Goal: Find specific page/section: Find specific page/section

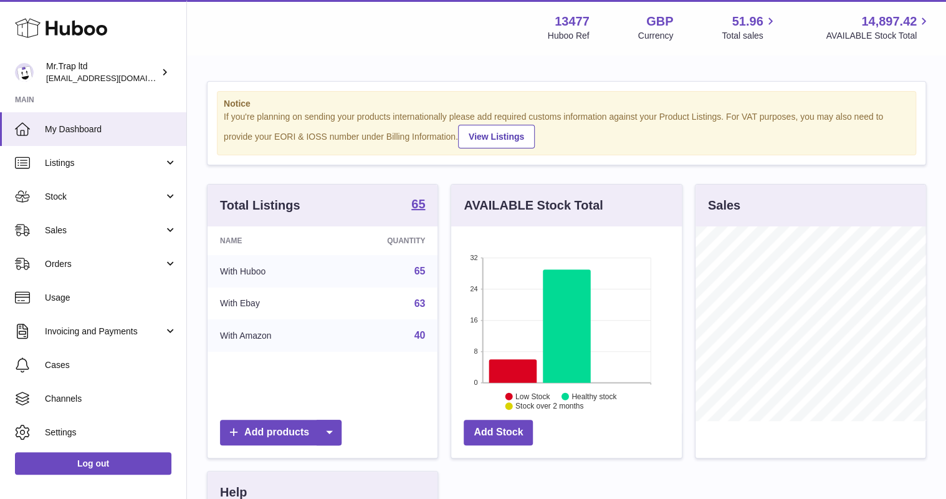
scroll to position [194, 230]
click at [124, 232] on span "Sales" at bounding box center [104, 230] width 119 height 12
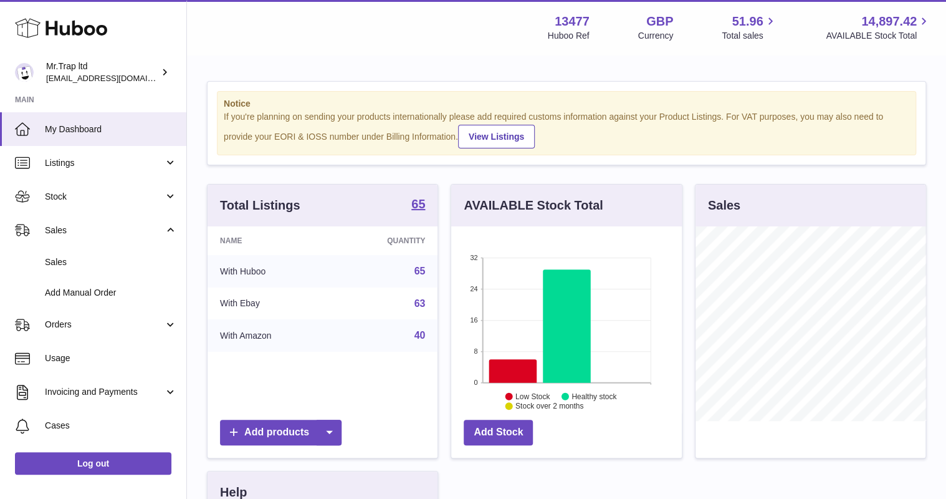
click at [111, 267] on span "Sales" at bounding box center [111, 262] width 132 height 12
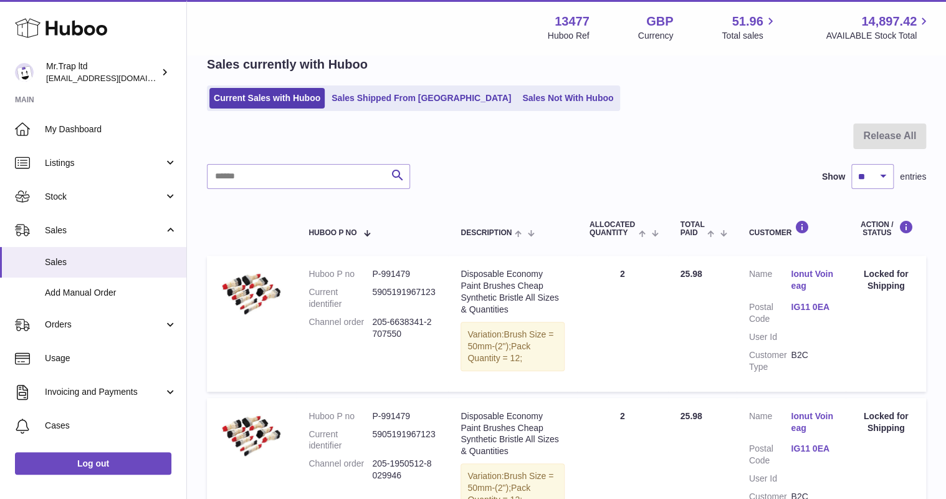
scroll to position [50, 0]
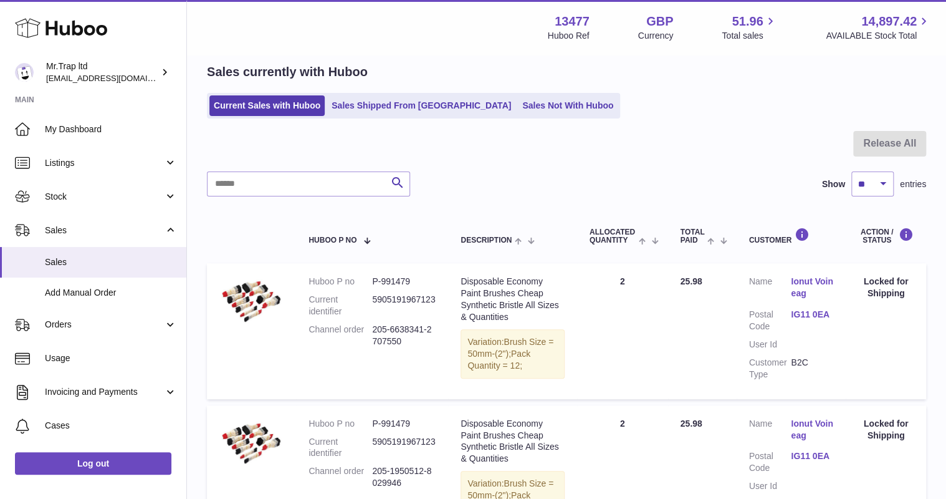
click at [518, 112] on link "Sales Not With Huboo" at bounding box center [568, 105] width 100 height 21
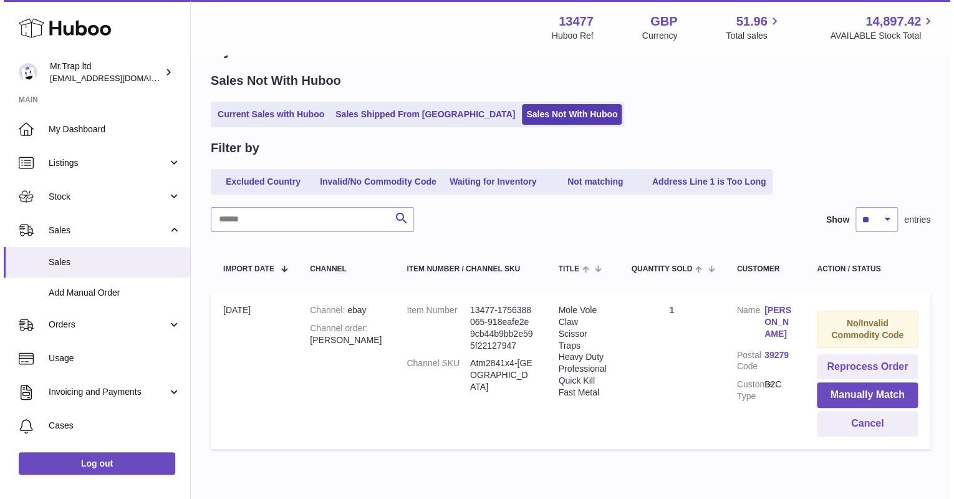
scroll to position [95, 0]
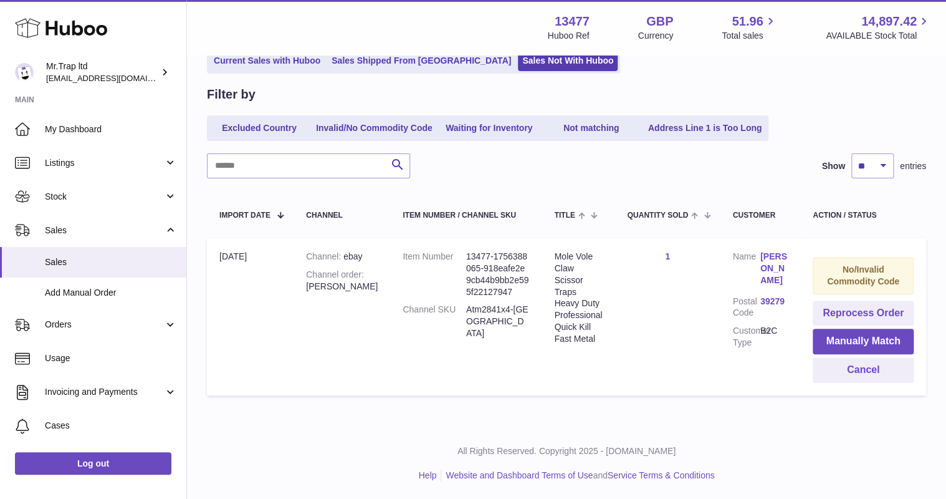
click at [770, 257] on link "Joachim Lehmann" at bounding box center [773, 269] width 27 height 36
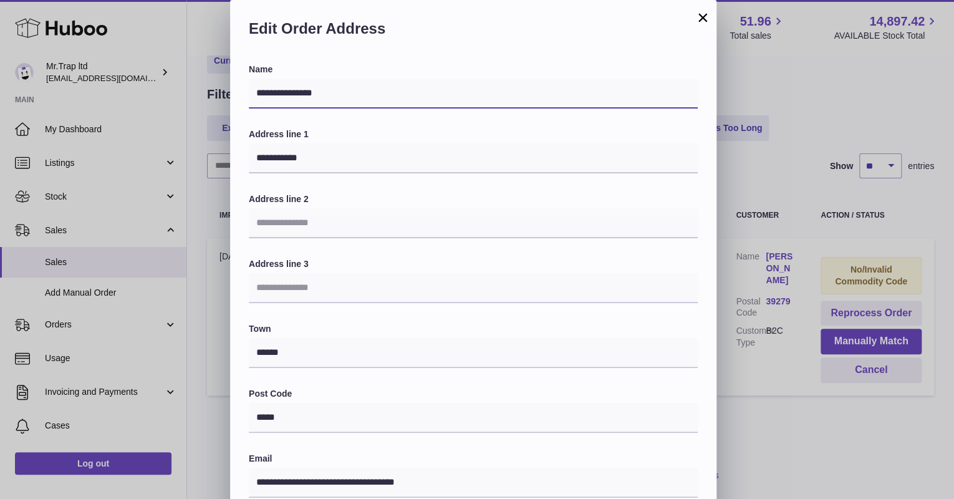
drag, startPoint x: 315, startPoint y: 92, endPoint x: 287, endPoint y: 101, distance: 29.4
click at [239, 88] on div "**********" at bounding box center [473, 406] width 486 height 684
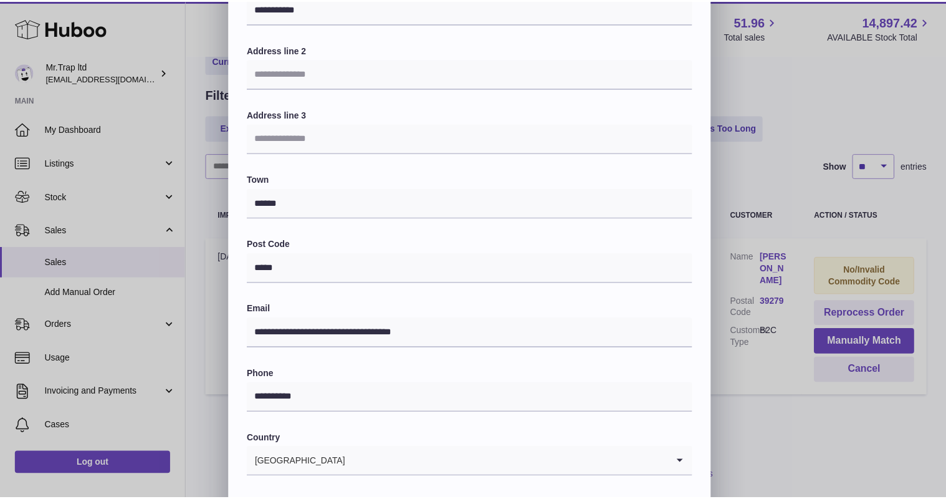
scroll to position [249, 0]
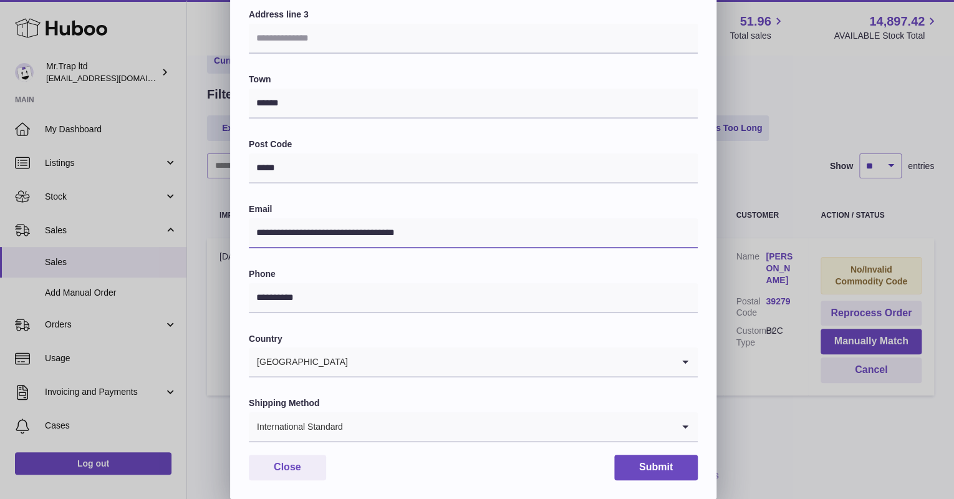
drag, startPoint x: 503, startPoint y: 236, endPoint x: 195, endPoint y: 206, distance: 309.3
click at [195, 206] on div "**********" at bounding box center [477, 125] width 954 height 748
click at [275, 451] on div "**********" at bounding box center [473, 156] width 486 height 684
click at [297, 467] on button "Close" at bounding box center [287, 467] width 77 height 26
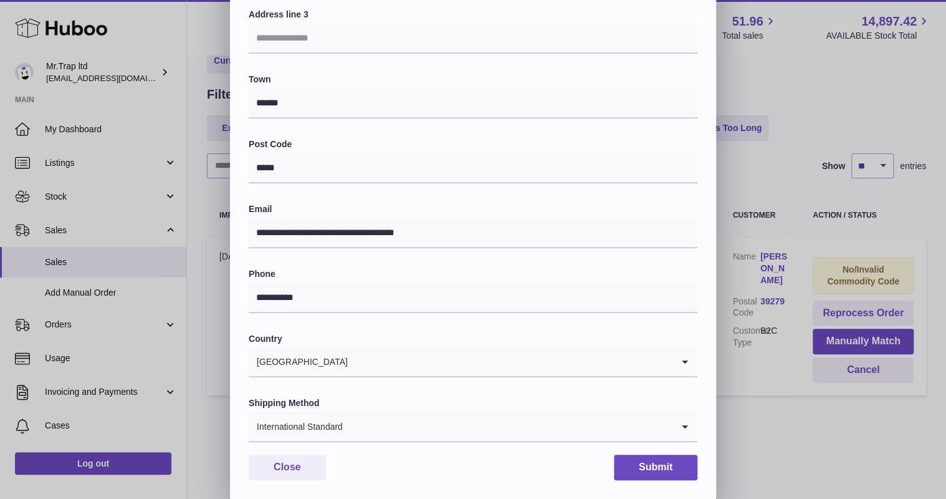
scroll to position [0, 0]
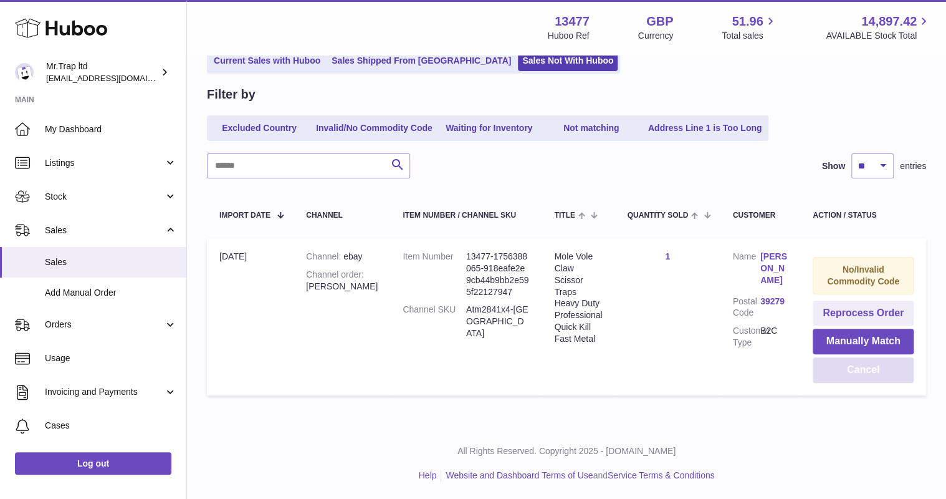
click at [862, 374] on button "Cancel" at bounding box center [863, 370] width 101 height 26
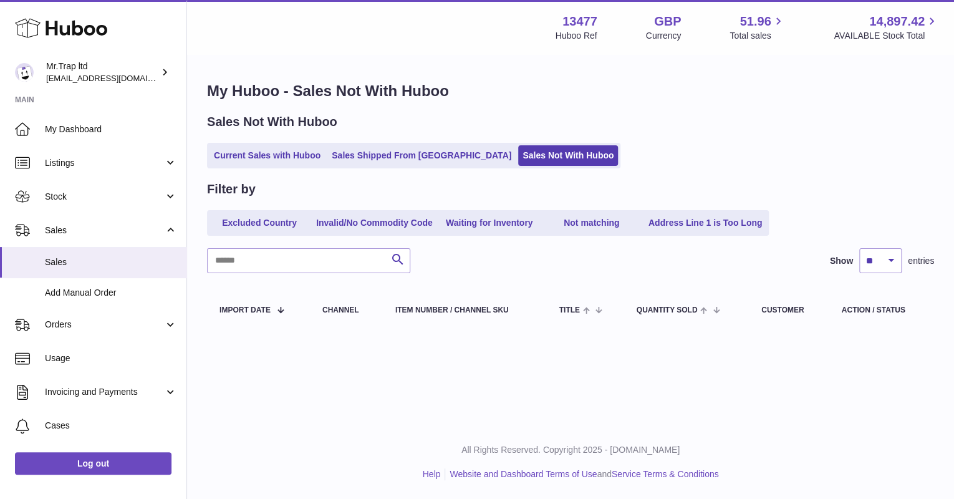
click at [269, 162] on link "Current Sales with Huboo" at bounding box center [266, 155] width 115 height 21
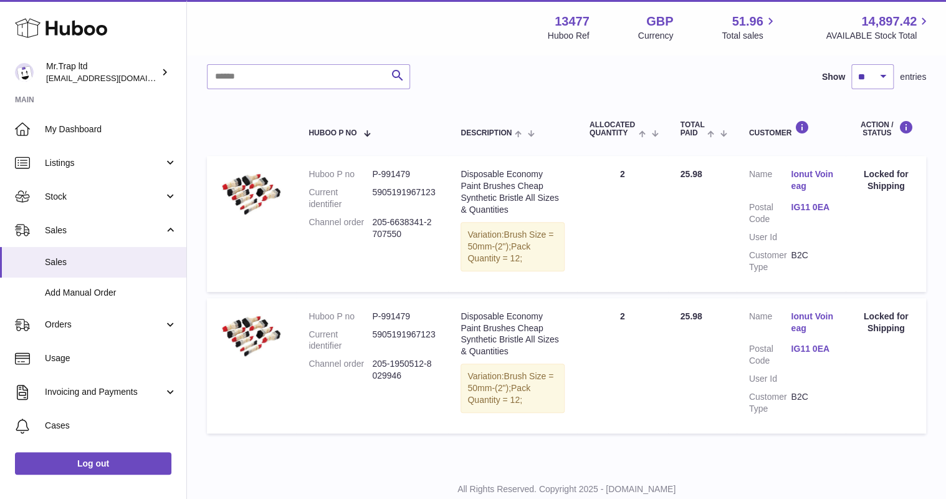
scroll to position [45, 0]
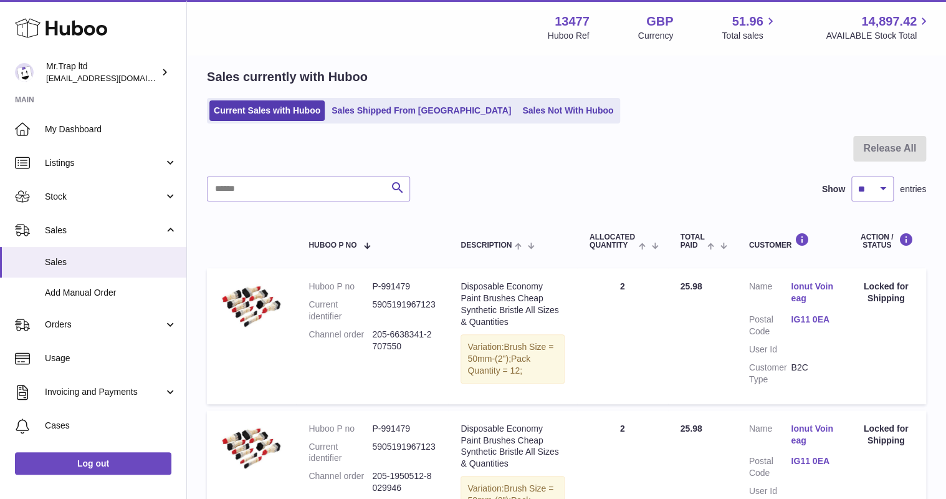
click at [375, 117] on link "Sales Shipped From [GEOGRAPHIC_DATA]" at bounding box center [421, 110] width 188 height 21
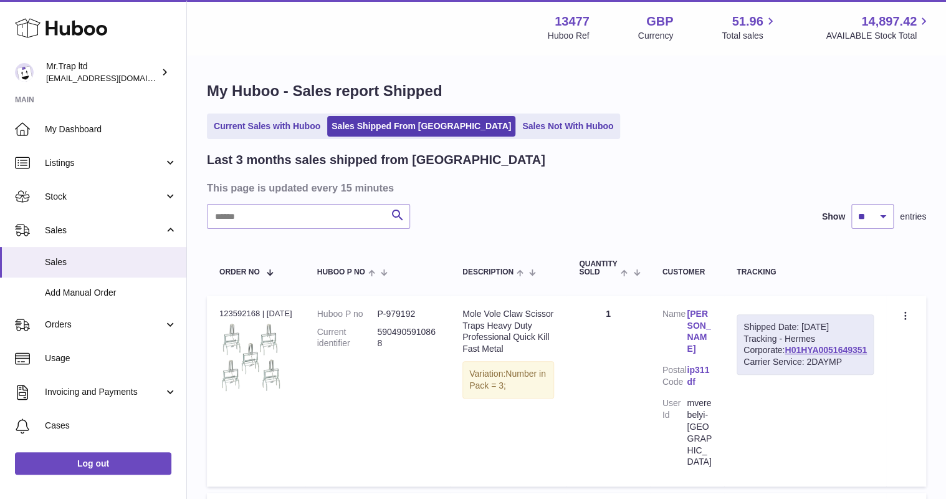
click at [518, 122] on link "Sales Not With Huboo" at bounding box center [568, 126] width 100 height 21
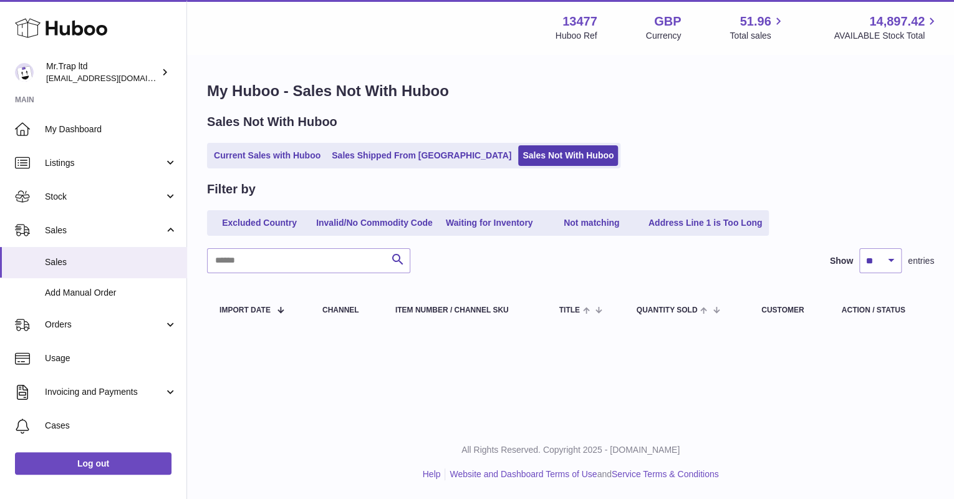
click at [75, 39] on icon at bounding box center [61, 28] width 92 height 25
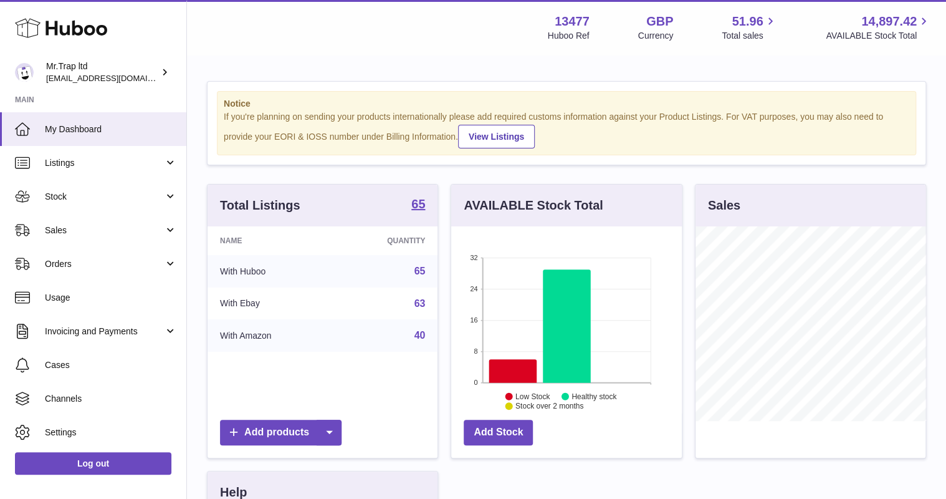
scroll to position [194, 230]
click at [79, 224] on span "Sales" at bounding box center [104, 230] width 119 height 12
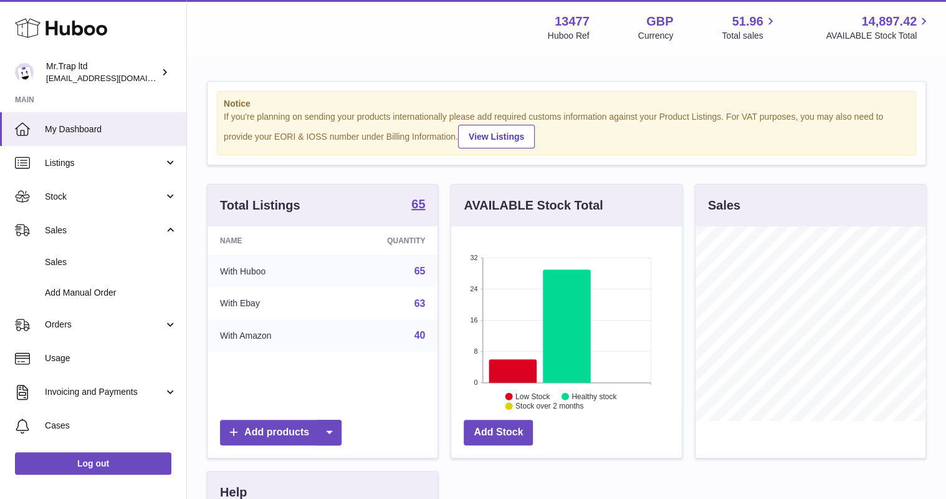
click at [95, 257] on span "Sales" at bounding box center [111, 262] width 132 height 12
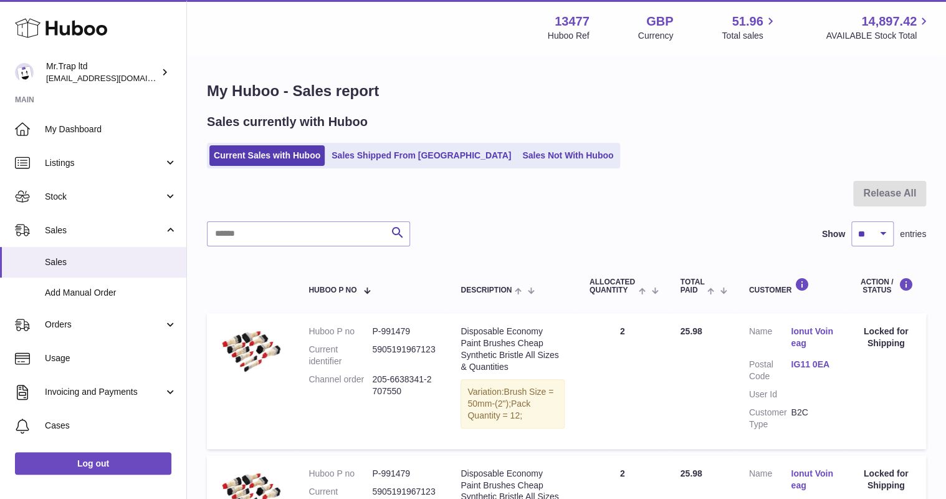
click at [548, 160] on link "Sales Not With Huboo" at bounding box center [568, 155] width 100 height 21
